Goal: Task Accomplishment & Management: Complete application form

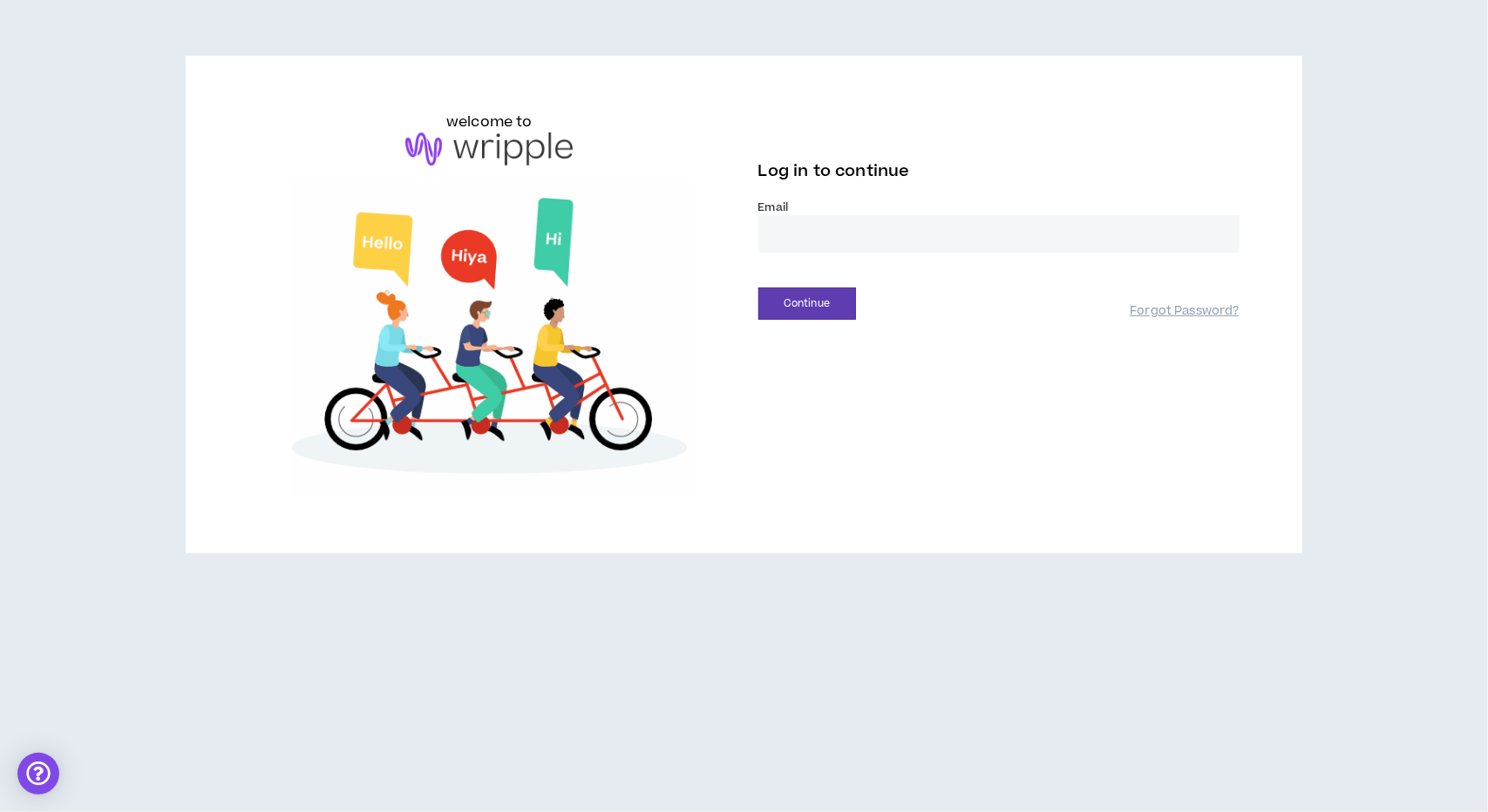
click at [905, 238] on input "email" at bounding box center [999, 234] width 481 height 38
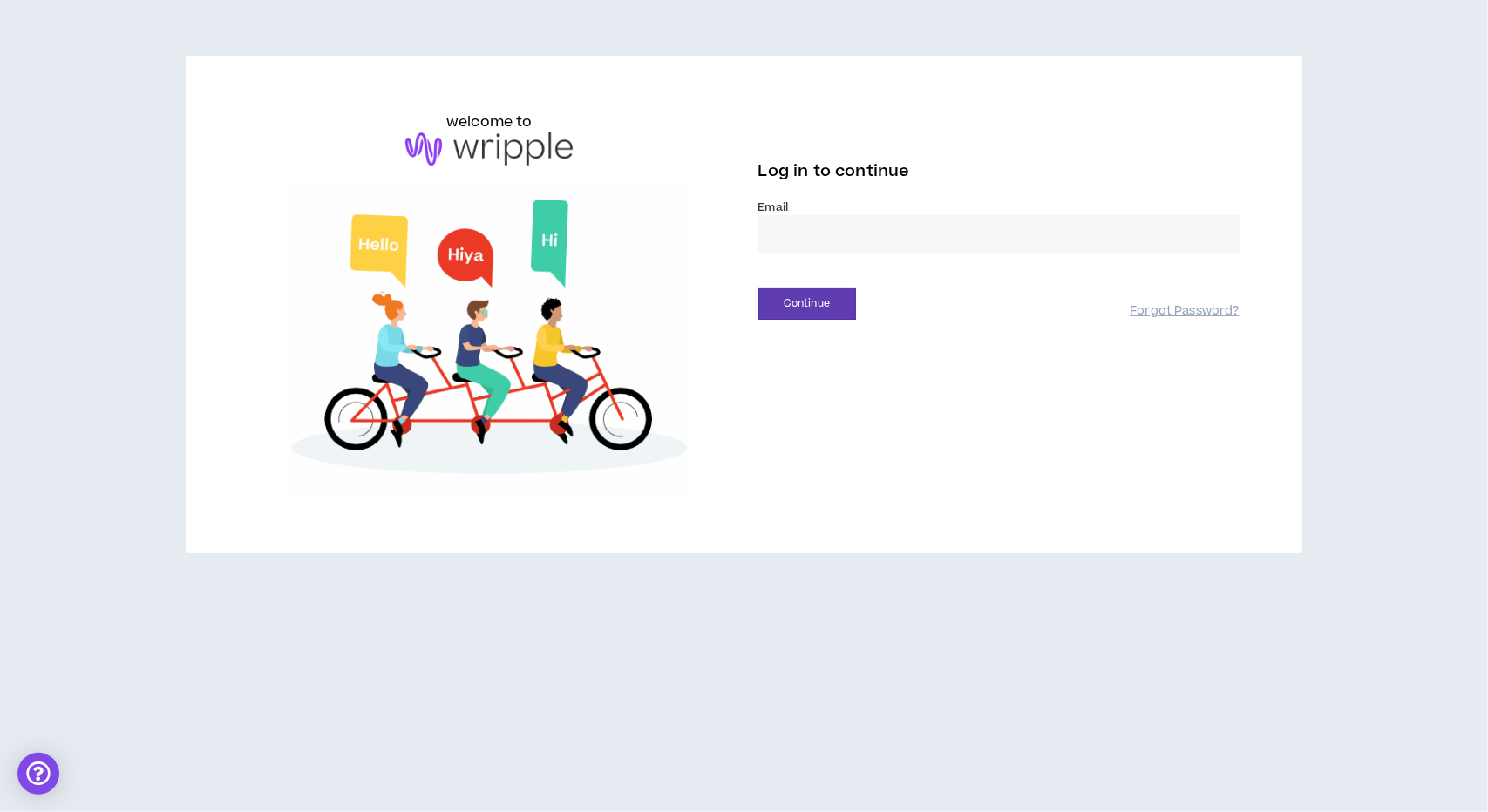
type input "**********"
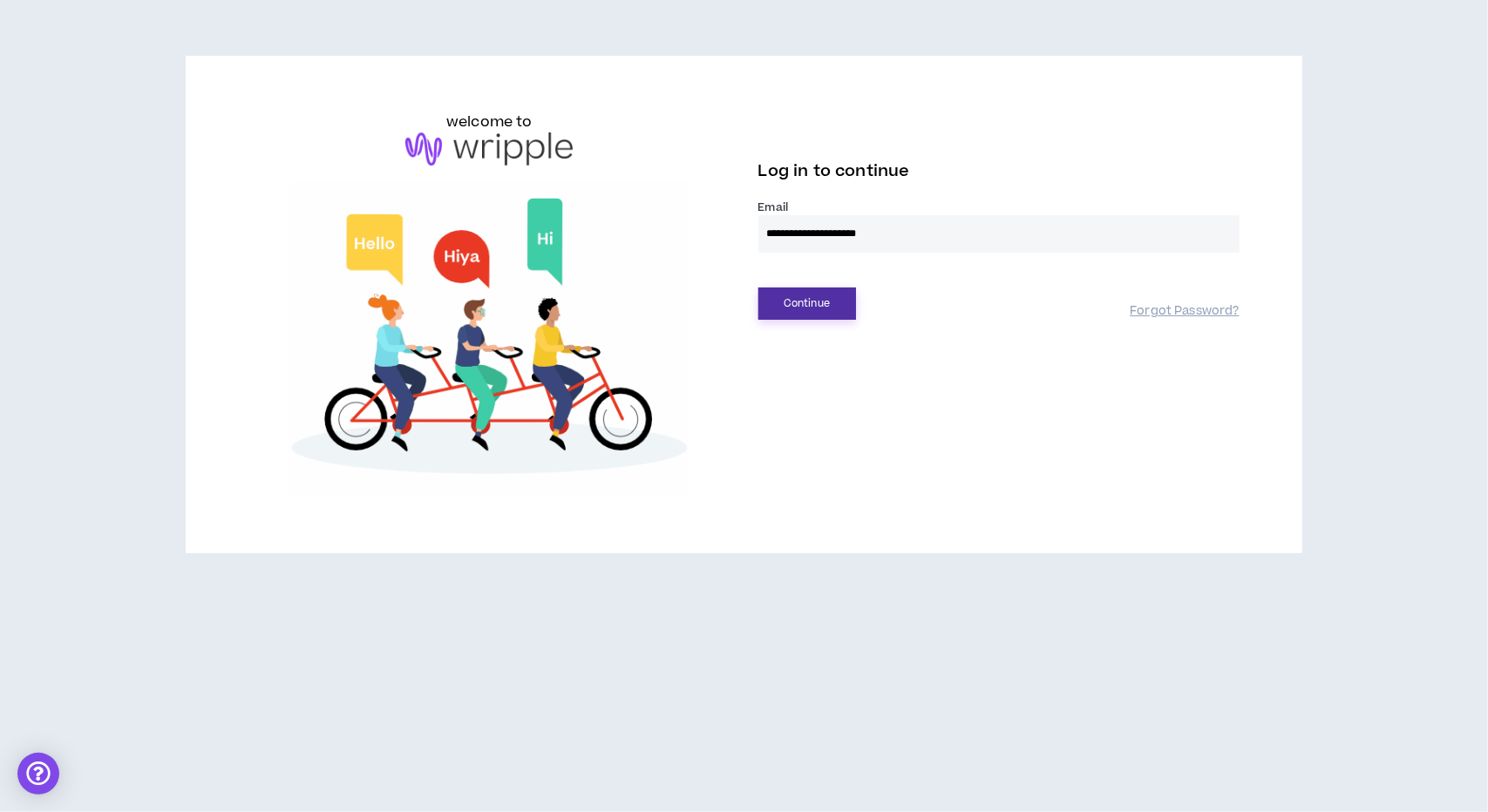
click at [817, 304] on button "Continue" at bounding box center [807, 303] width 97 height 32
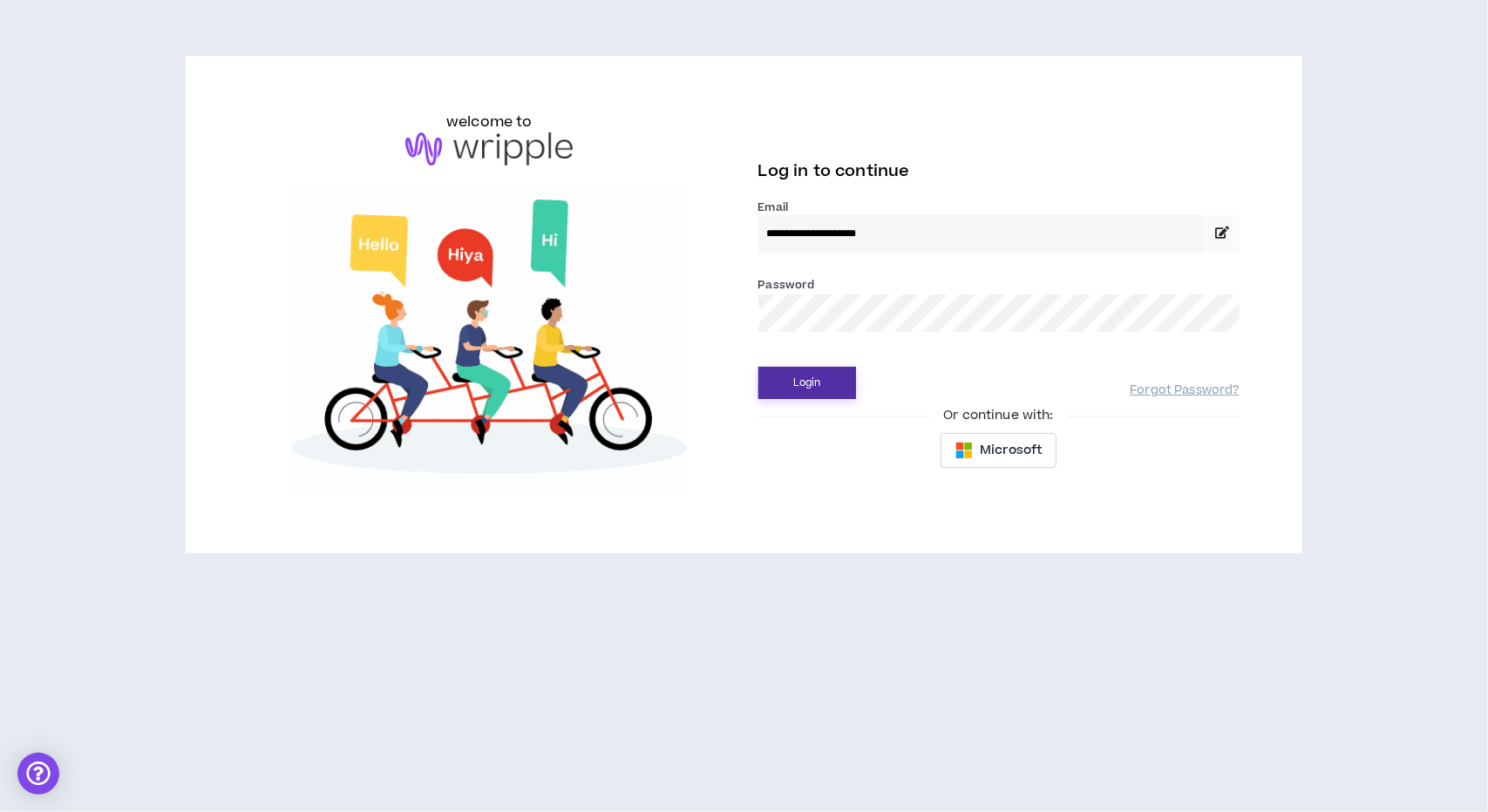
click at [818, 381] on button "Login" at bounding box center [807, 383] width 97 height 32
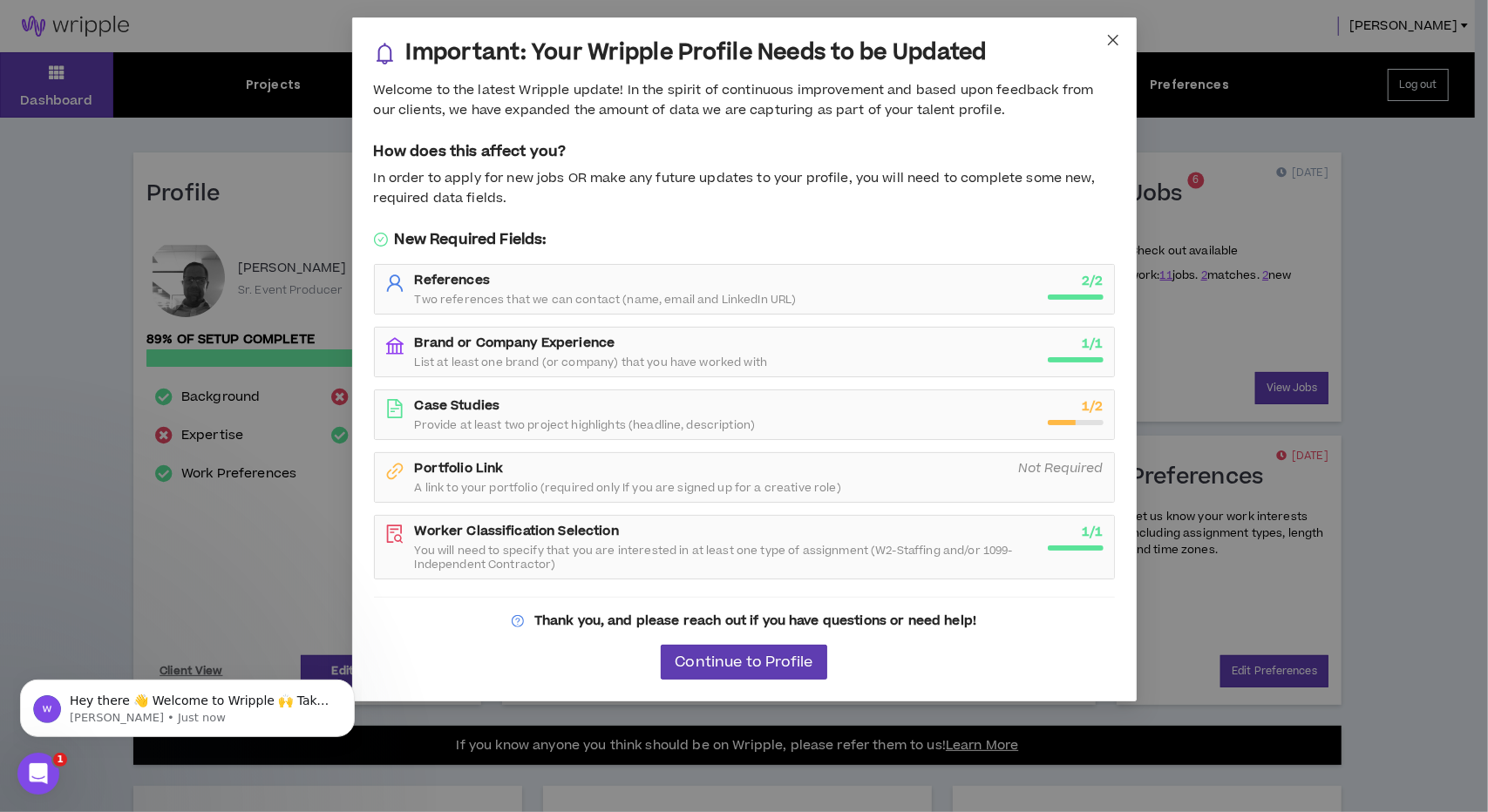
click at [1119, 36] on icon "close" at bounding box center [1113, 40] width 14 height 14
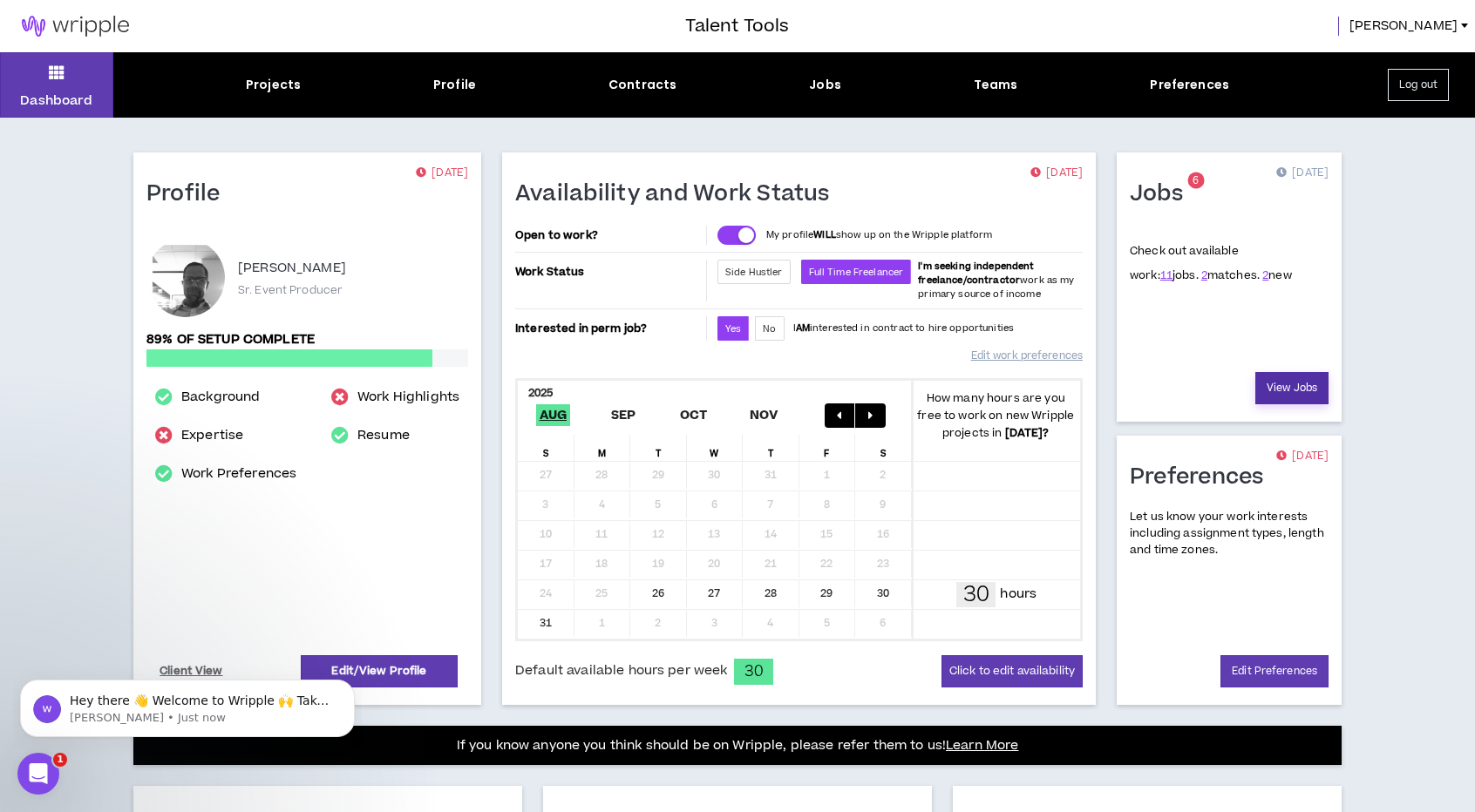
click at [1277, 375] on link "View Jobs" at bounding box center [1293, 388] width 74 height 32
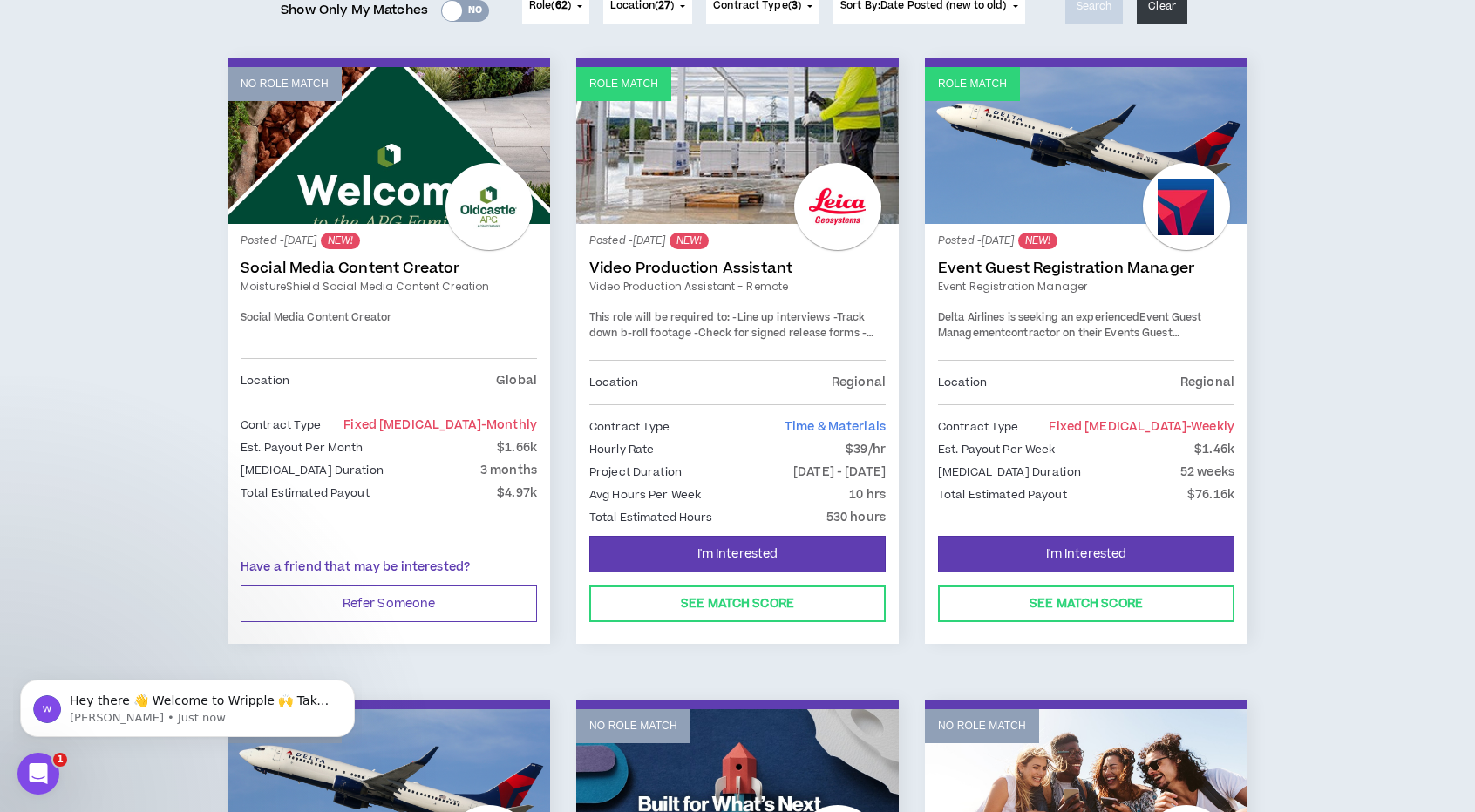
scroll to position [273, 0]
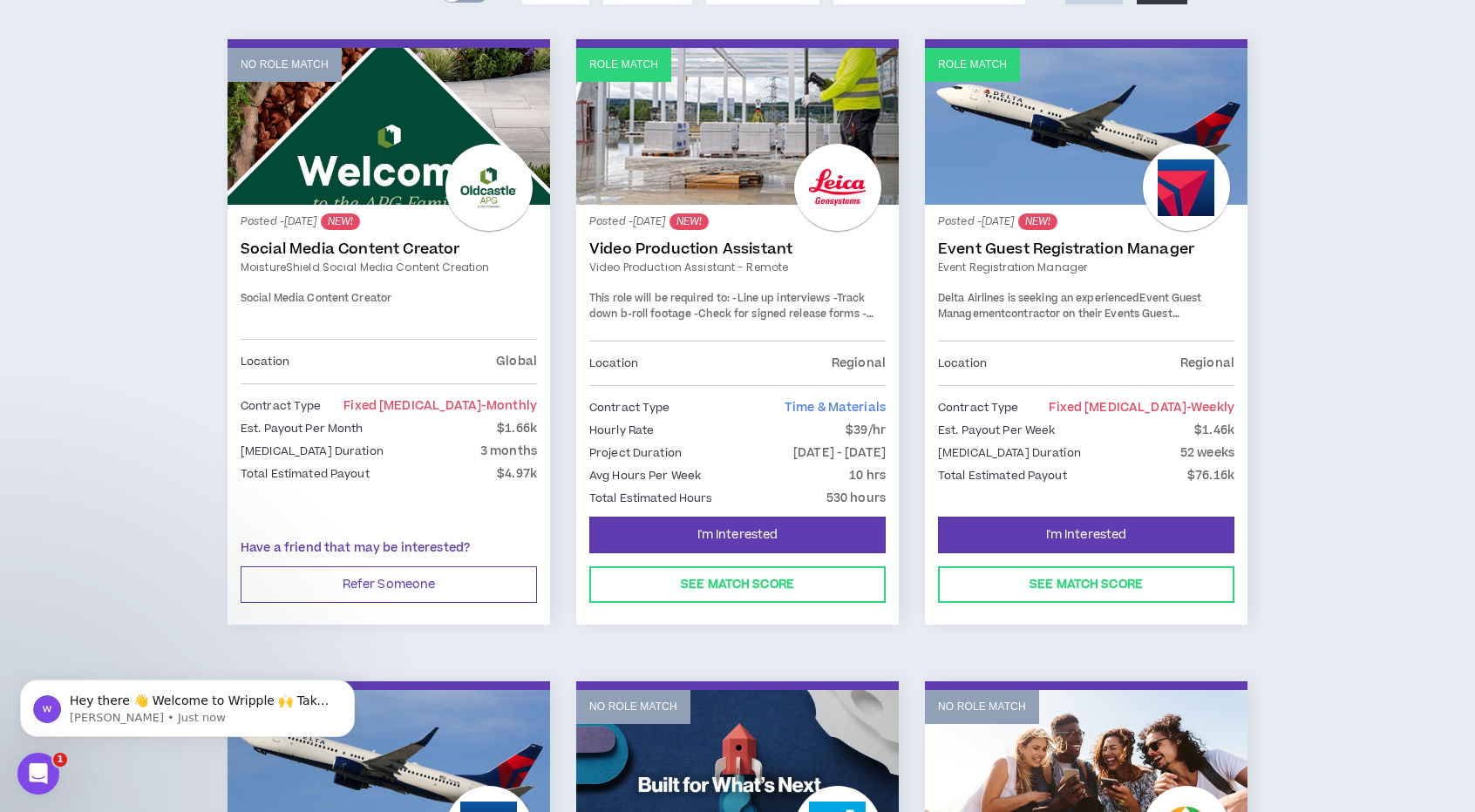
click at [1106, 253] on link "Event Guest Registration Manager" at bounding box center [1086, 250] width 296 height 18
